Goal: Task Accomplishment & Management: Use online tool/utility

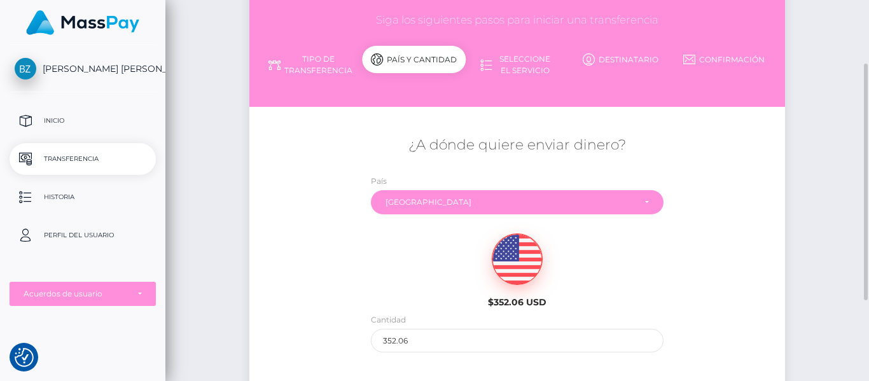
scroll to position [103, 0]
click at [433, 335] on input "352.06" at bounding box center [517, 340] width 293 height 24
type input "3"
type input "100.00"
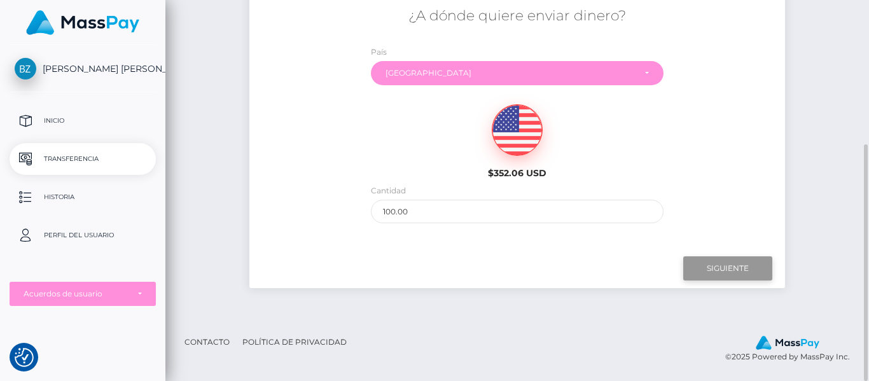
click at [731, 264] on input "Siguiente" at bounding box center [727, 268] width 89 height 24
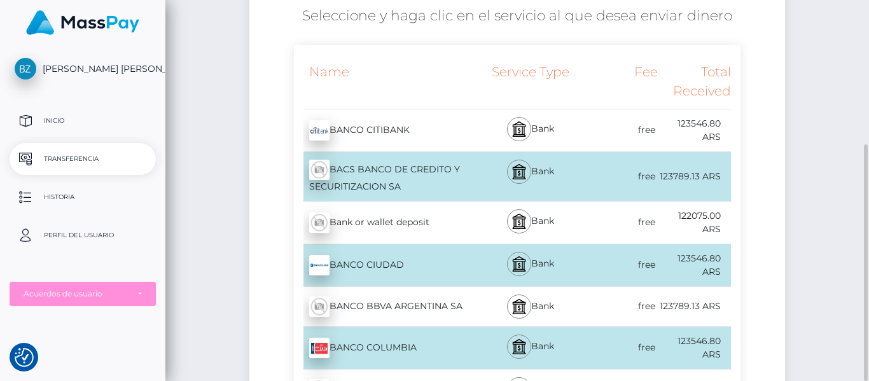
click at [458, 227] on div "Bank or wallet deposit - ARS" at bounding box center [385, 223] width 182 height 36
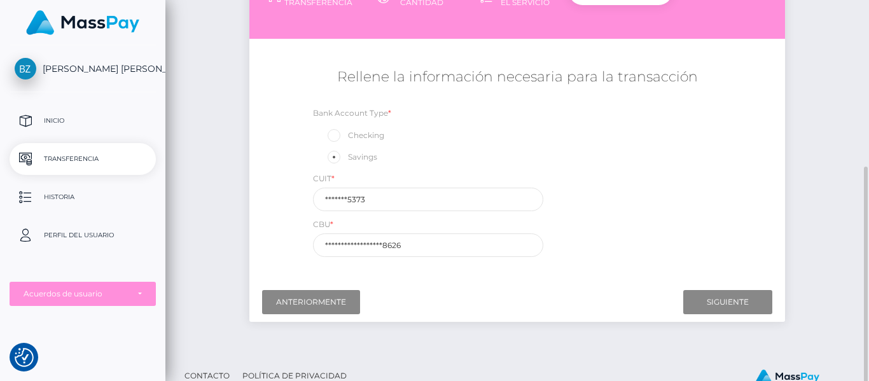
scroll to position [204, 0]
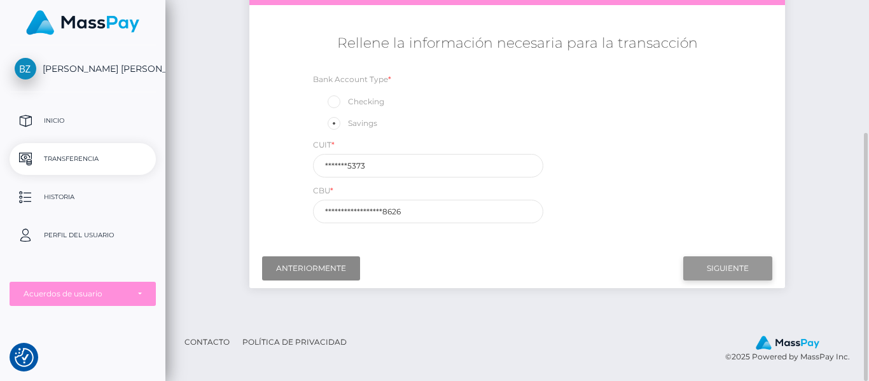
click at [731, 269] on input "Siguiente" at bounding box center [727, 268] width 89 height 24
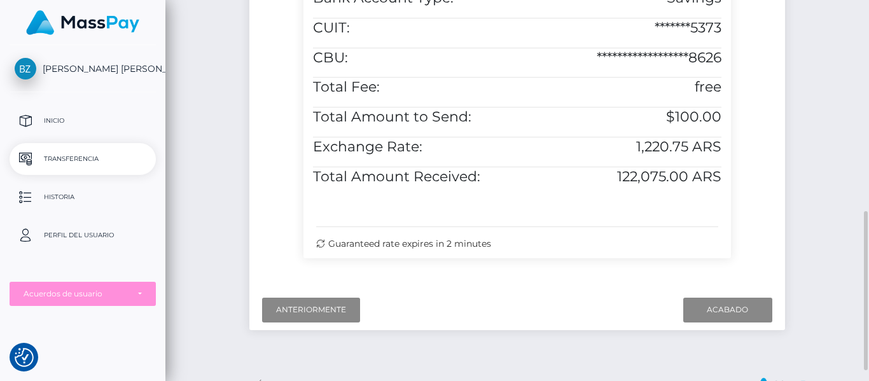
scroll to position [501, 0]
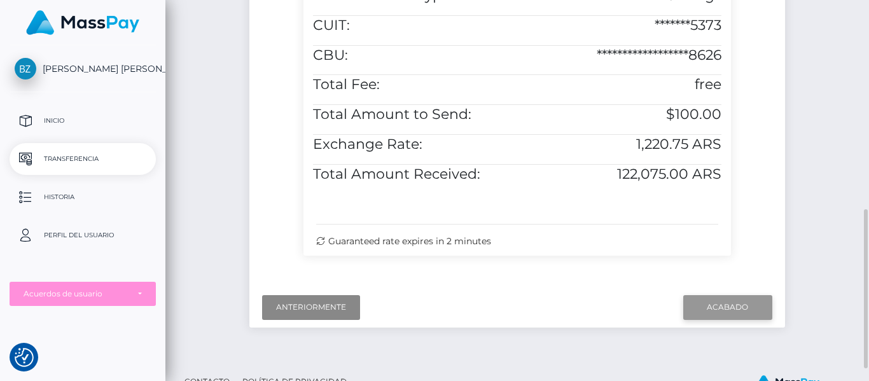
click at [730, 297] on input "Acabado" at bounding box center [727, 307] width 89 height 24
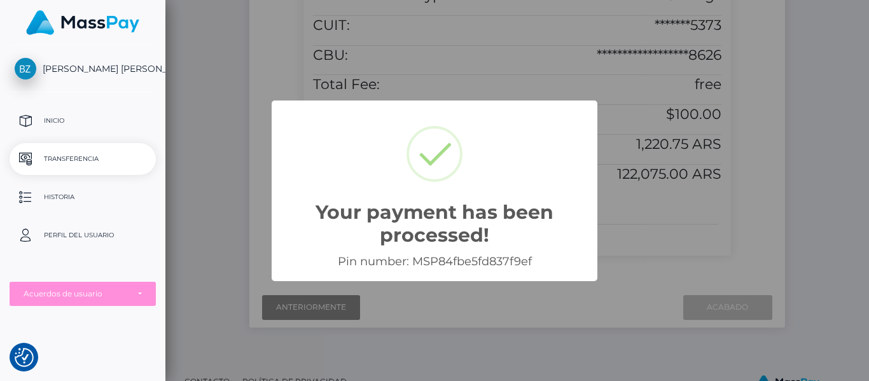
click at [674, 212] on div "Your payment has been processed! × Pin number: MSP84fbe5fd837f9ef OK Cancel" at bounding box center [434, 190] width 869 height 381
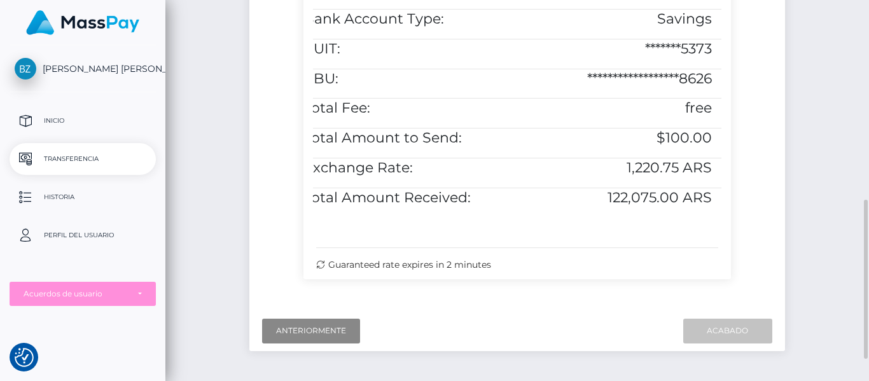
scroll to position [468, 0]
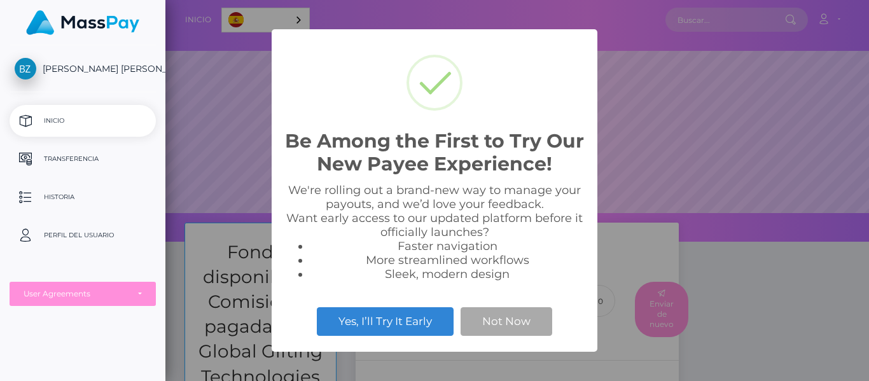
scroll to position [242, 704]
click at [519, 323] on button "Not Now" at bounding box center [507, 321] width 92 height 28
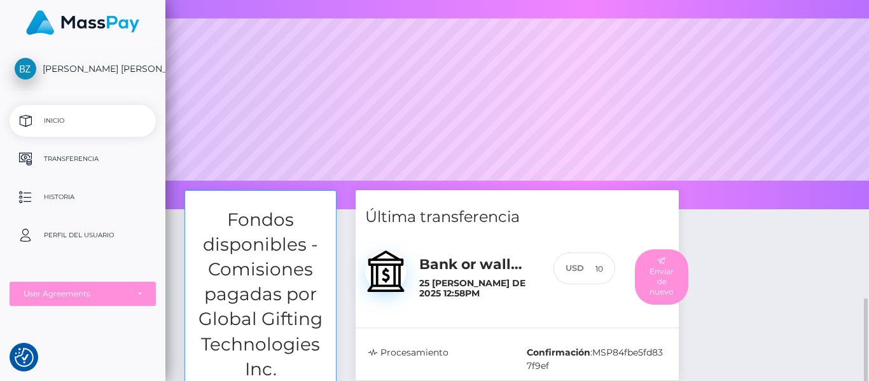
scroll to position [0, 0]
